Goal: Check status: Check status

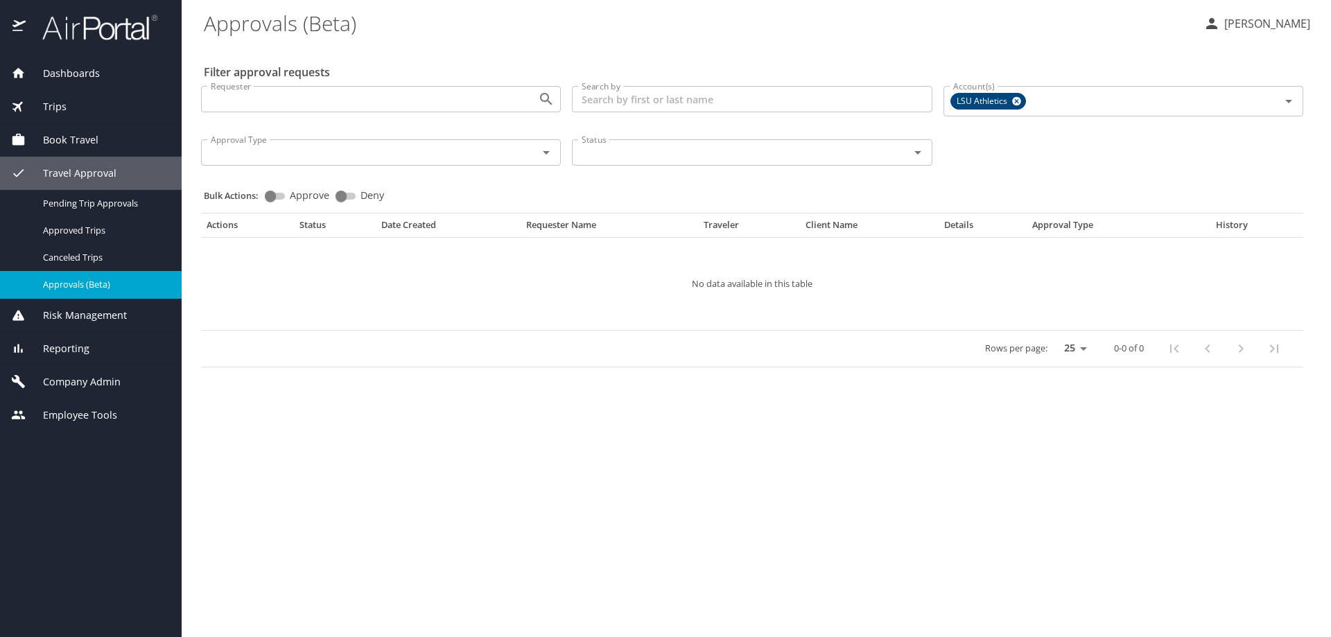
click at [80, 349] on span "Reporting" at bounding box center [58, 348] width 64 height 15
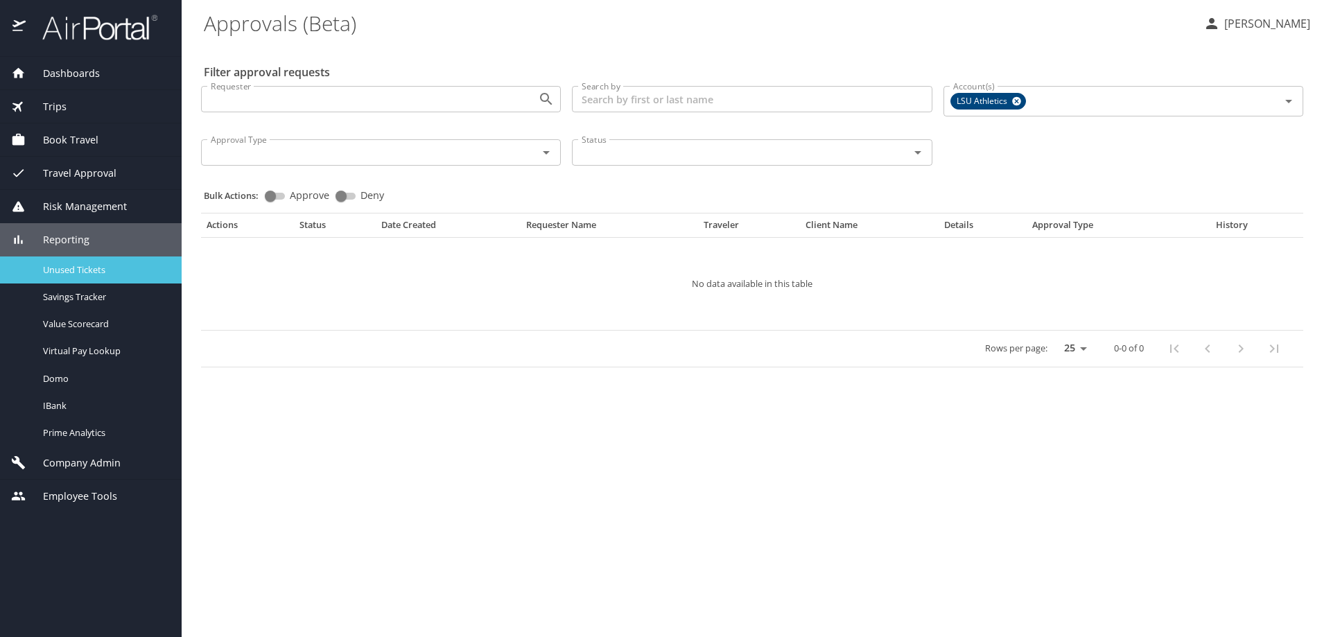
click at [94, 268] on span "Unused Tickets" at bounding box center [104, 269] width 122 height 13
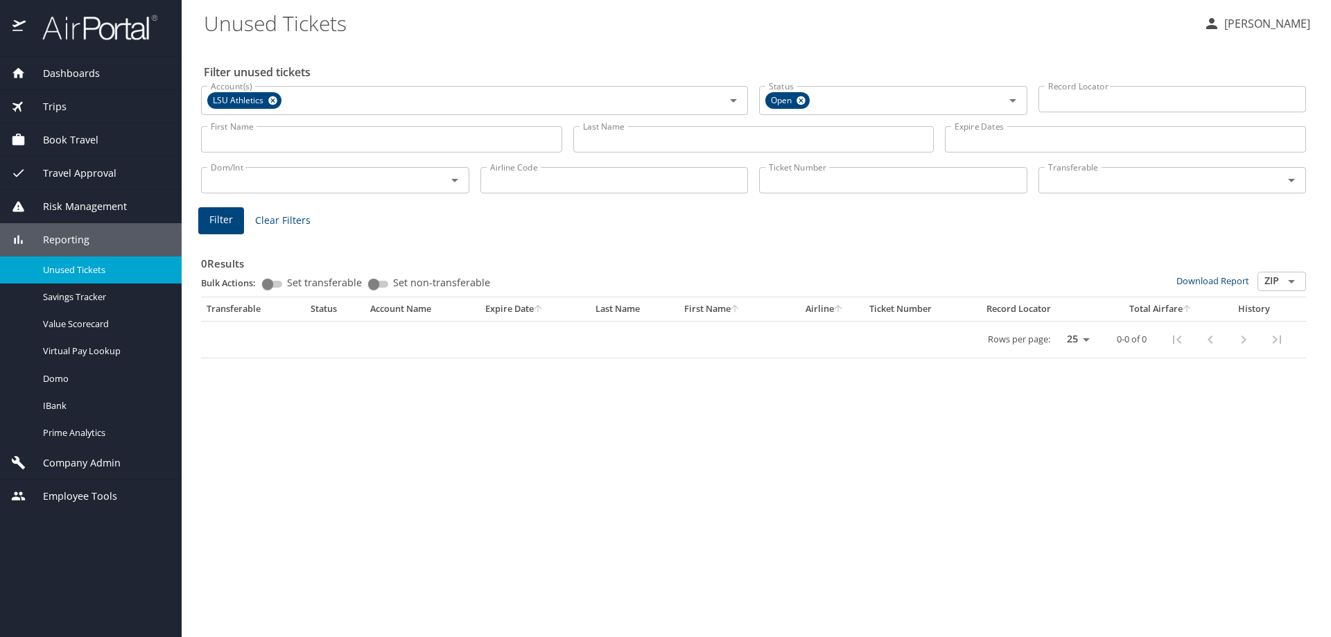
click at [789, 174] on input "Ticket Number" at bounding box center [893, 180] width 268 height 26
paste input "5267310196416"
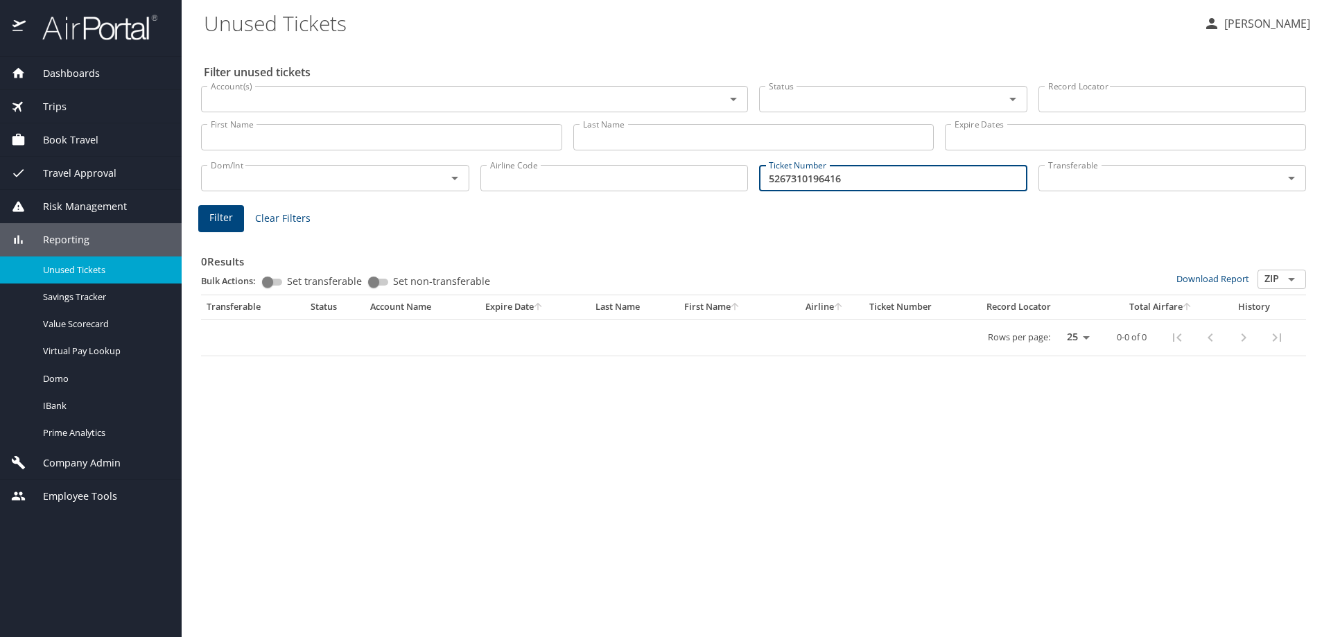
type input "5267310196416"
click at [234, 220] on button "Filter" at bounding box center [221, 218] width 46 height 27
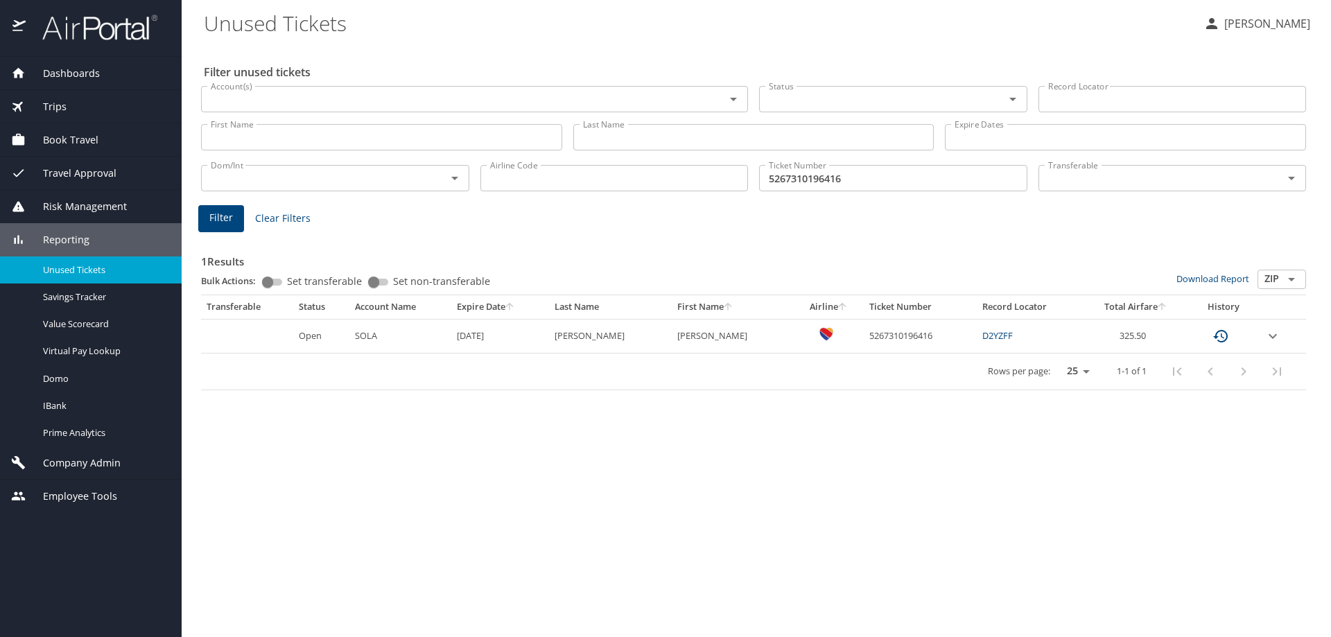
click at [80, 239] on span "Reporting" at bounding box center [58, 239] width 64 height 15
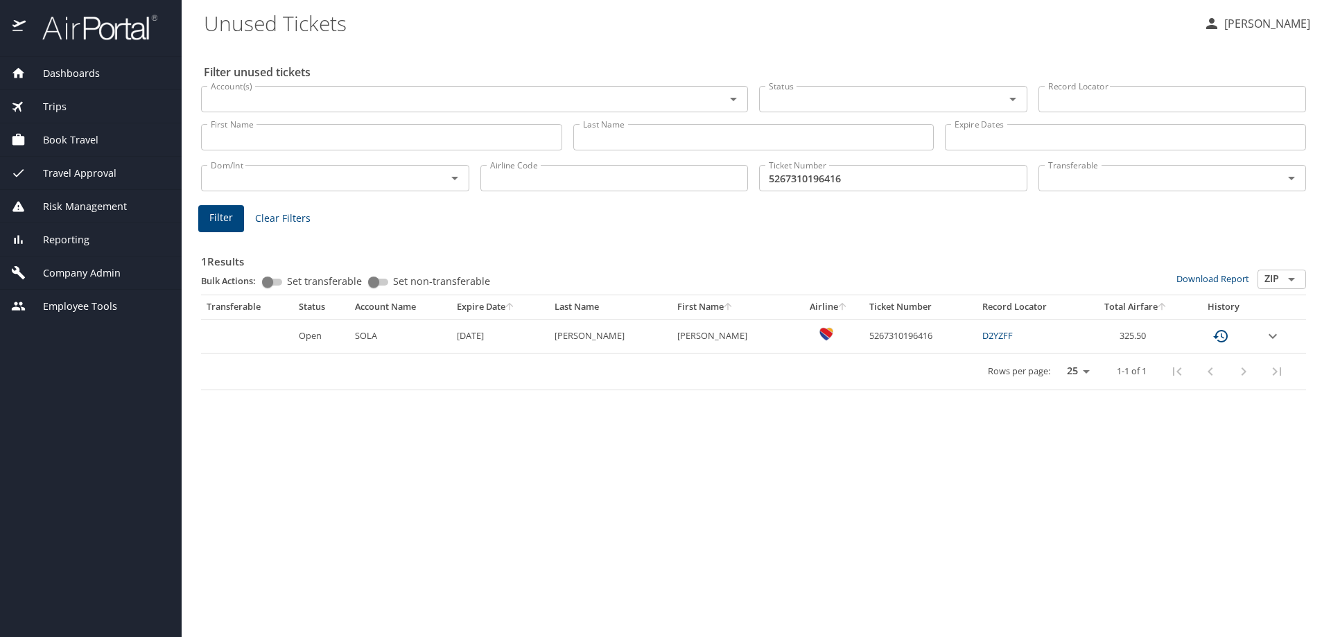
click at [78, 171] on span "Travel Approval" at bounding box center [71, 173] width 91 height 15
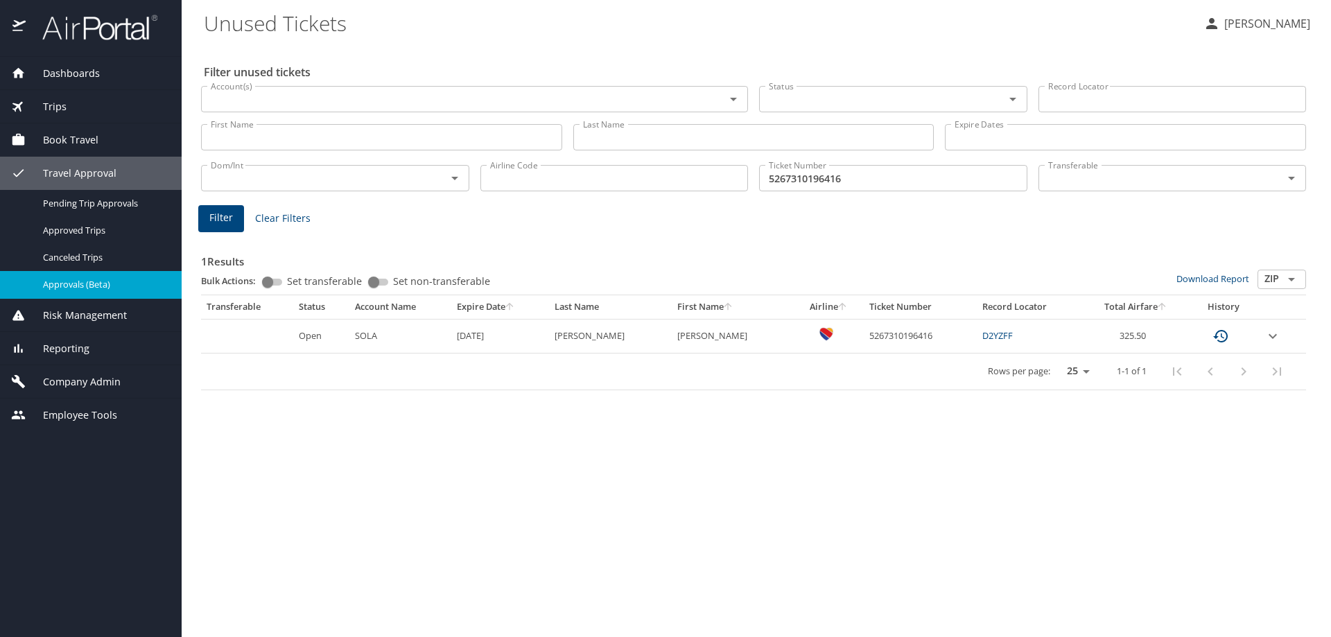
click at [94, 286] on span "Approvals (Beta)" at bounding box center [104, 284] width 122 height 13
